Goal: Navigation & Orientation: Understand site structure

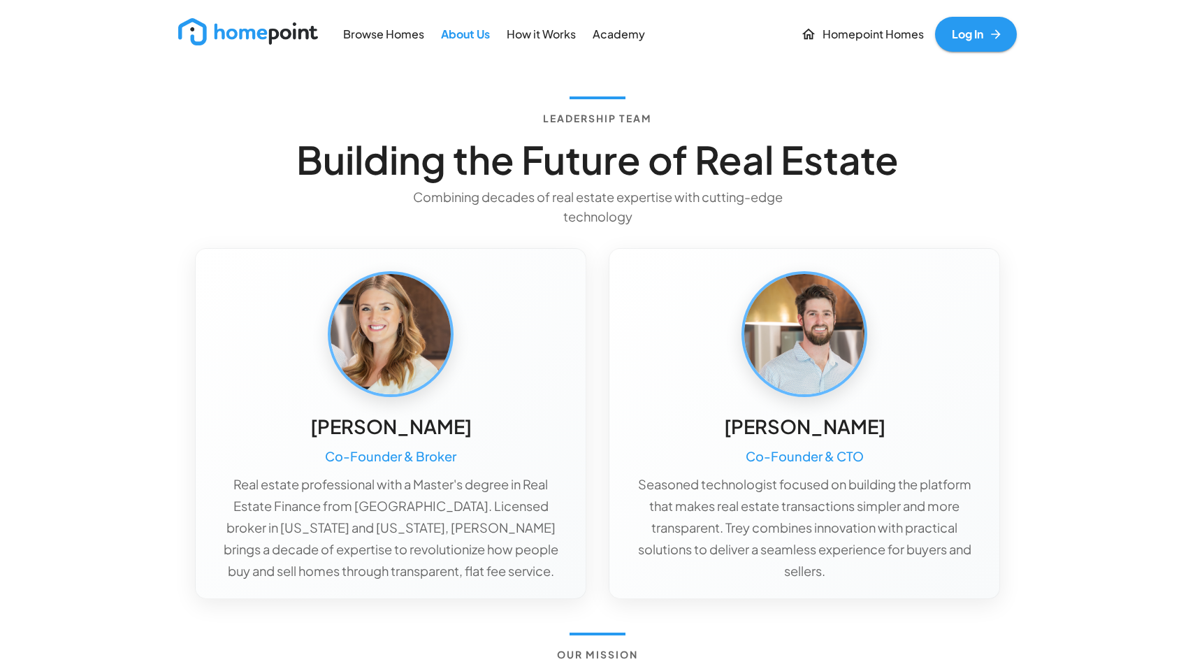
click at [546, 36] on p "How it Works" at bounding box center [541, 35] width 69 height 16
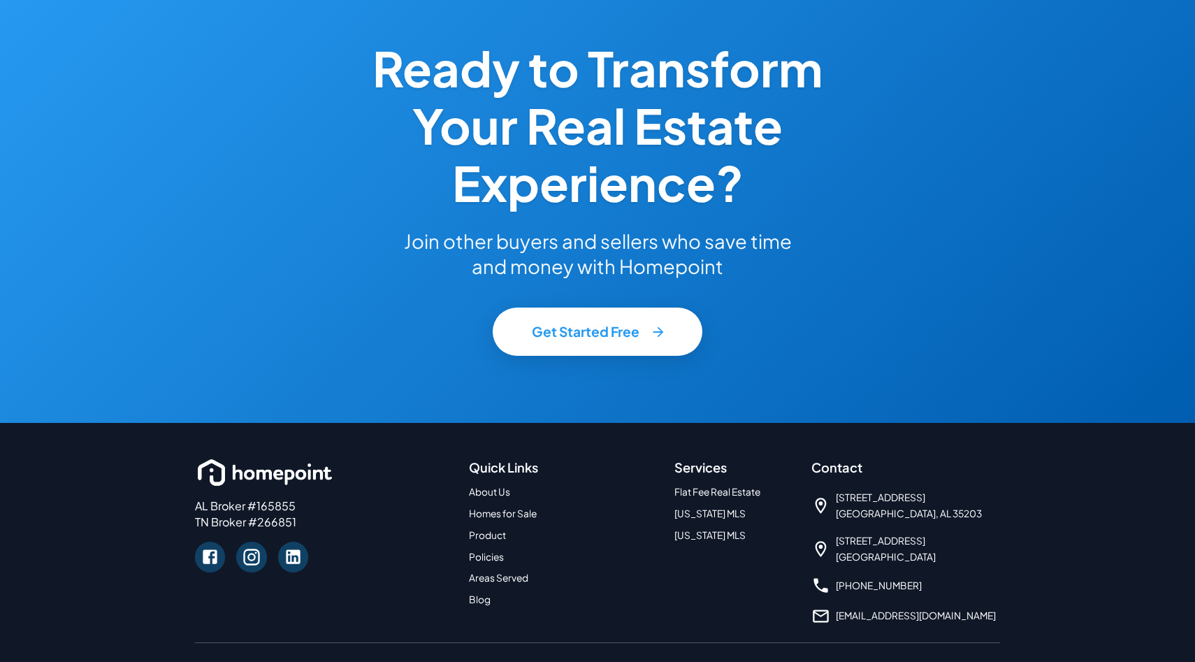
scroll to position [2307, 0]
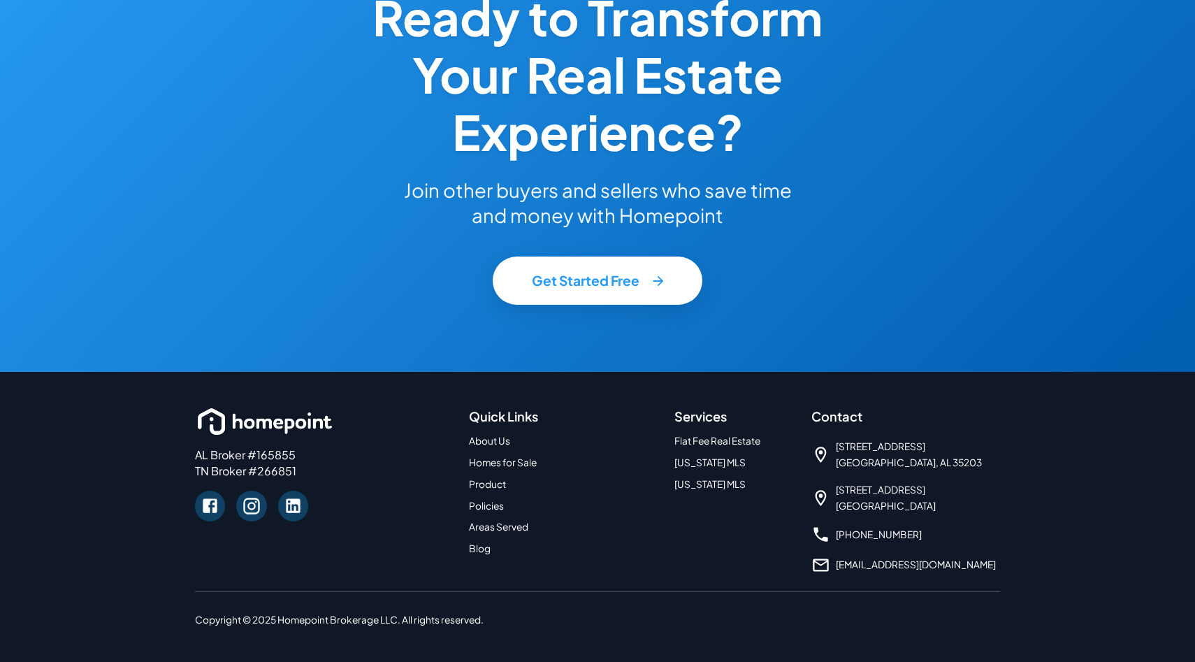
click at [496, 444] on link "About Us" at bounding box center [489, 441] width 41 height 12
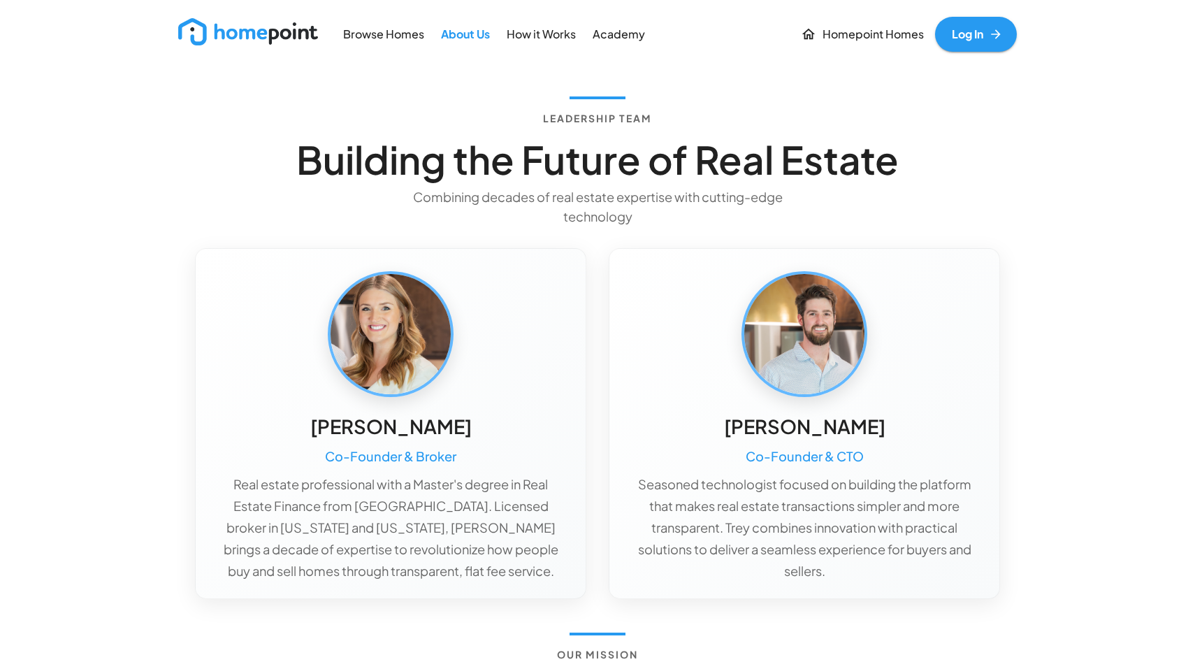
click at [273, 39] on img at bounding box center [248, 31] width 140 height 27
